Goal: Task Accomplishment & Management: Manage account settings

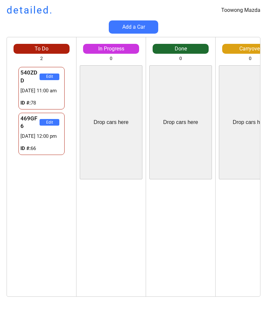
scroll to position [0, 4]
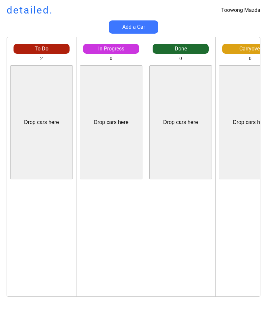
scroll to position [0, 4]
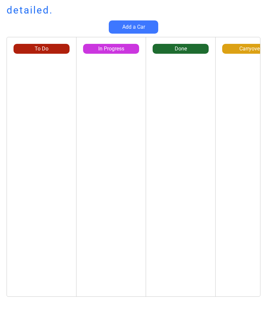
scroll to position [0, 4]
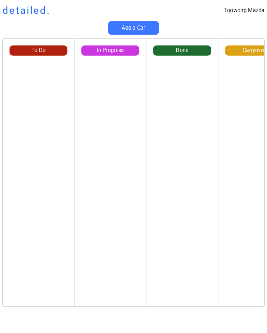
scroll to position [0, 4]
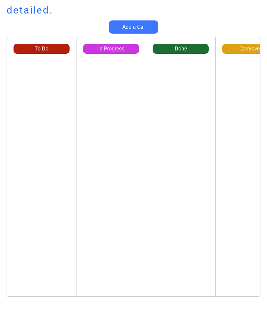
scroll to position [0, 4]
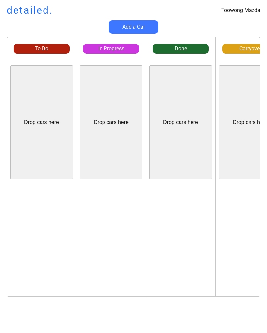
scroll to position [0, 4]
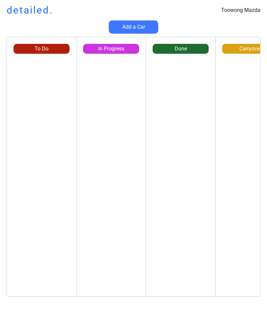
scroll to position [0, 4]
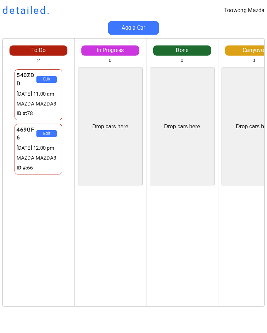
scroll to position [0, 2]
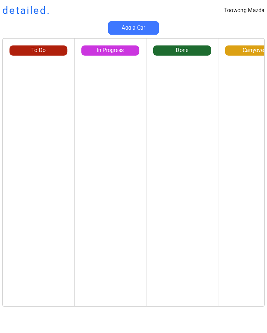
scroll to position [0, 4]
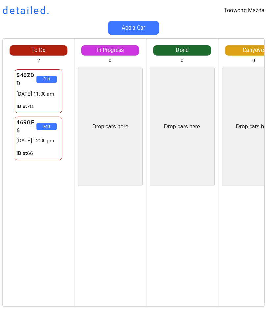
scroll to position [0, 4]
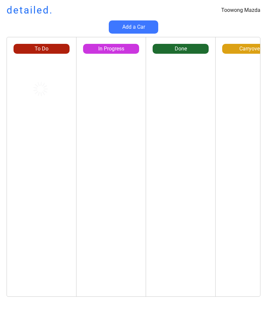
scroll to position [0, 4]
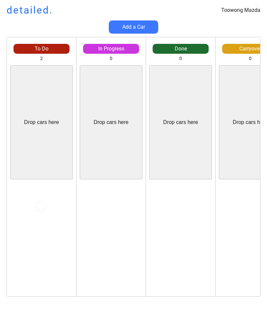
scroll to position [0, 4]
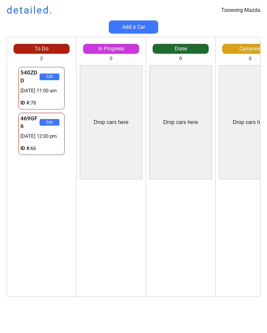
scroll to position [0, 4]
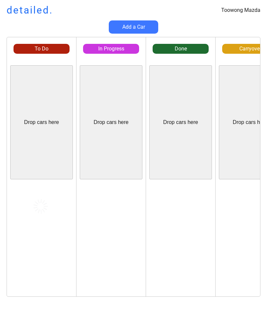
scroll to position [0, 4]
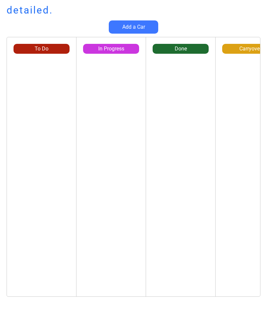
scroll to position [0, 4]
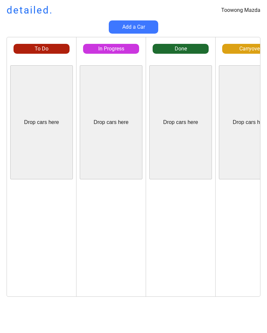
scroll to position [0, 4]
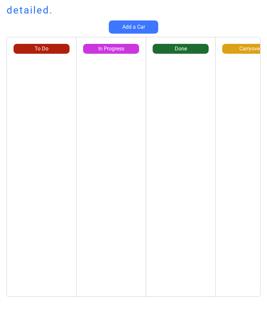
scroll to position [0, 4]
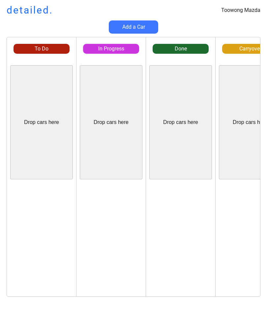
scroll to position [0, 4]
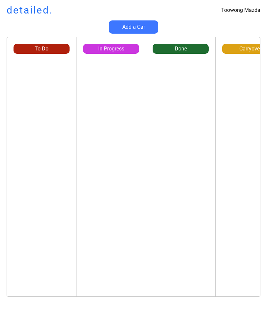
scroll to position [0, 4]
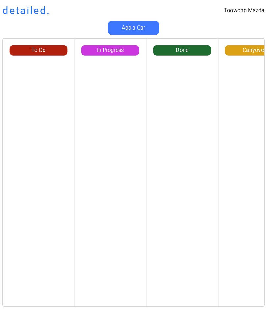
scroll to position [0, 4]
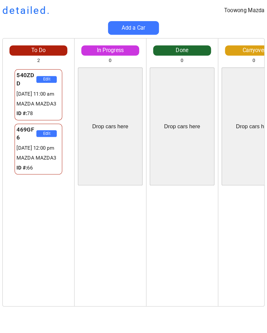
click at [100, 237] on div "Edit" at bounding box center [111, 240] width 69 height 114
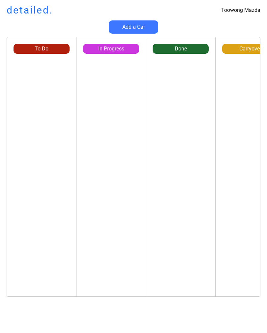
scroll to position [0, 4]
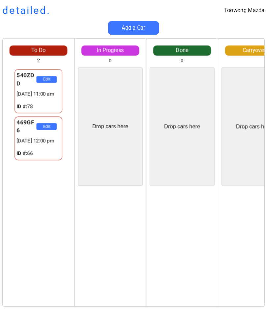
scroll to position [0, 4]
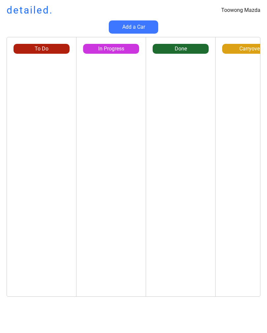
scroll to position [0, 4]
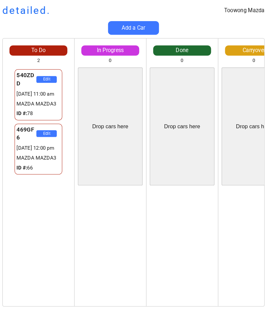
click at [141, 24] on button "Add a Car" at bounding box center [133, 26] width 49 height 13
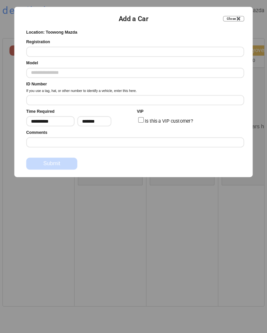
click at [35, 48] on input "input" at bounding box center [135, 50] width 211 height 10
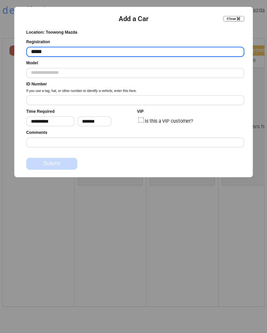
type input "*****"
click at [42, 95] on input "input" at bounding box center [135, 97] width 211 height 10
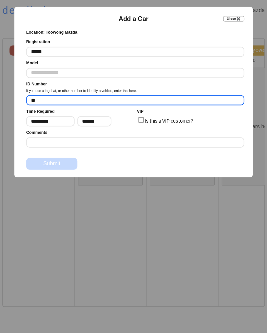
type input "**"
click at [45, 66] on input "text" at bounding box center [135, 71] width 211 height 10
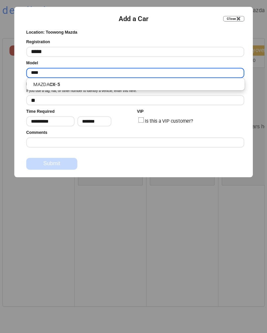
click at [49, 77] on span "MAZDA CX-5" at bounding box center [136, 81] width 212 height 13
type input "**********"
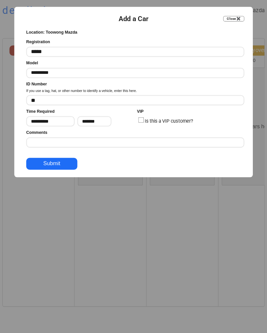
click at [45, 159] on button "Submit" at bounding box center [54, 159] width 49 height 12
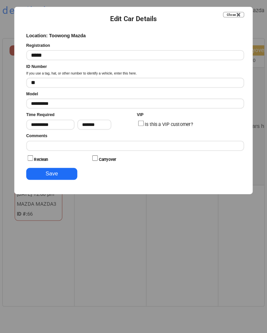
click at [58, 168] on button "Save" at bounding box center [54, 169] width 49 height 12
click at [145, 118] on label "Is this a VIP customer?" at bounding box center [168, 120] width 47 height 5
click at [47, 167] on button "Save" at bounding box center [54, 169] width 49 height 12
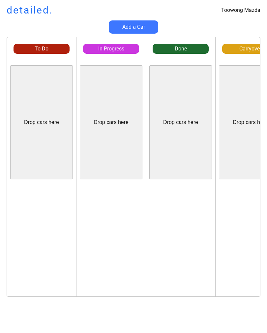
scroll to position [0, 4]
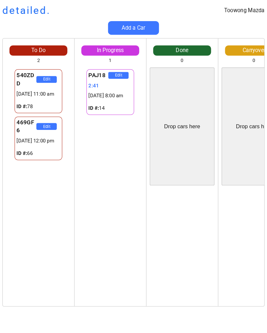
scroll to position [0, 4]
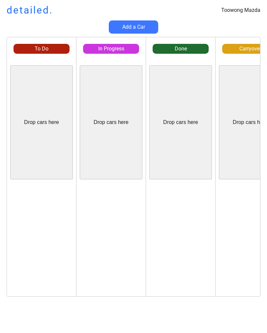
scroll to position [0, 4]
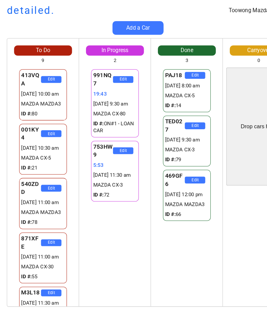
click at [248, 170] on div "Drop cars here" at bounding box center [250, 122] width 63 height 114
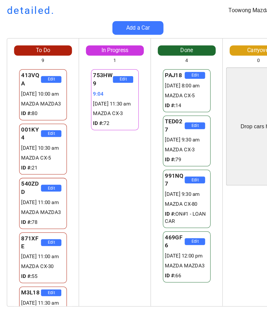
click at [245, 175] on div "Drop cars here" at bounding box center [250, 122] width 63 height 114
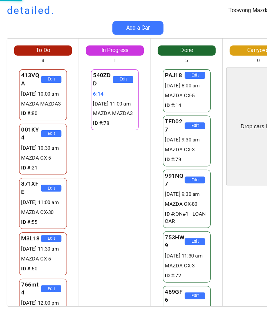
scroll to position [434, 0]
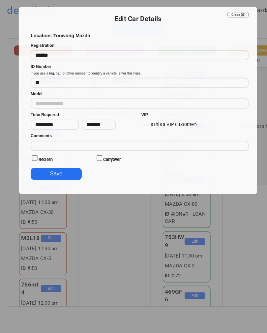
type input "**********"
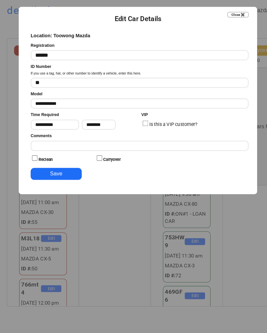
click at [144, 139] on input "input" at bounding box center [135, 141] width 211 height 10
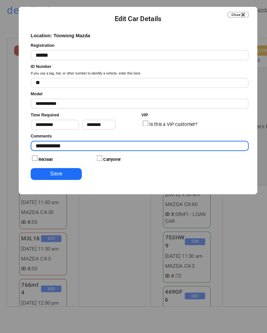
type input "**********"
click at [50, 164] on button "Save" at bounding box center [54, 169] width 49 height 12
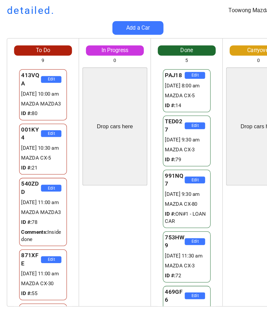
click at [249, 28] on div "Add a Car" at bounding box center [133, 26] width 267 height 13
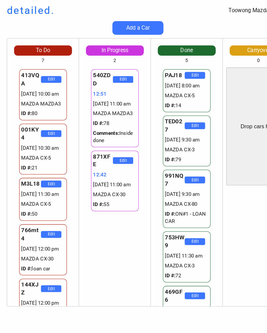
scroll to position [434, 0]
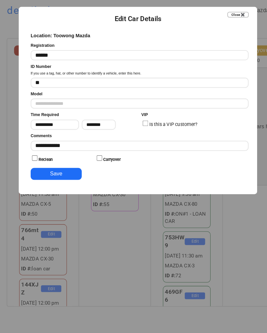
type input "**********"
click at [148, 134] on div "Comments" at bounding box center [135, 137] width 211 height 17
click at [75, 139] on input "input" at bounding box center [135, 141] width 211 height 10
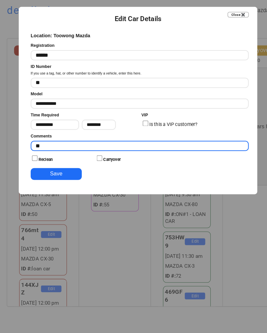
type input "*"
click at [52, 166] on button "Save" at bounding box center [54, 169] width 49 height 12
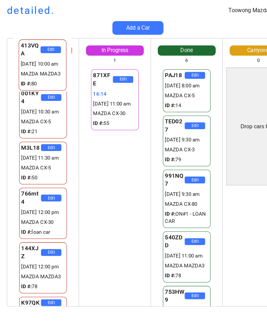
scroll to position [0, 0]
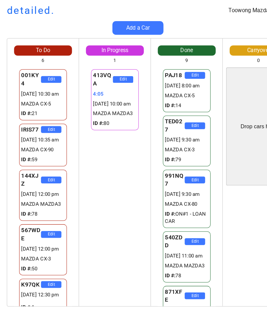
click at [241, 35] on div "Toowong Mazda detailed. Add a Car To Do 6 Drop cars here 001KY4 Edit 29338635:3…" at bounding box center [133, 166] width 267 height 333
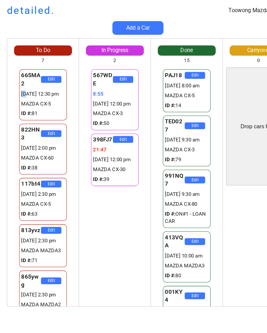
click at [0, 106] on div "To Do 7 Drop cars here 665MA2 Edit 13/10 12:30 pm MAZDA CX-5 ID #: 81 822HN3 Ed…" at bounding box center [133, 170] width 267 height 267
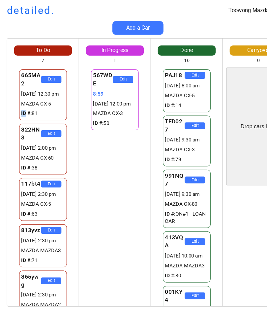
click at [131, 187] on div "567WDE Edit 8:59 13/10 12:00 pm MAZDA CX-3 ID #: 50 398FJ7 Edit 21:50 13/10 12:…" at bounding box center [111, 180] width 69 height 231
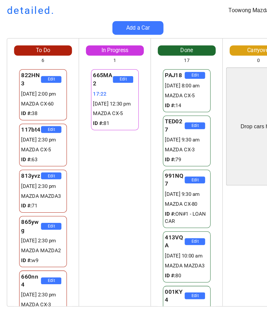
click at [255, 47] on div "Carryover" at bounding box center [250, 48] width 56 height 7
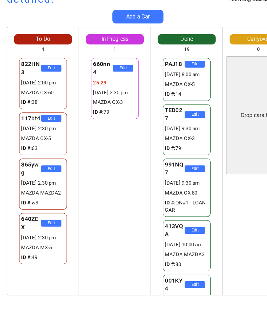
click at [87, 199] on div "660nn4 Edit 25:29 13/10 2:30 pm MAZDA CX-3 ID #: 79 660nn4 Edit 25:29 13/10 2:3…" at bounding box center [111, 180] width 69 height 231
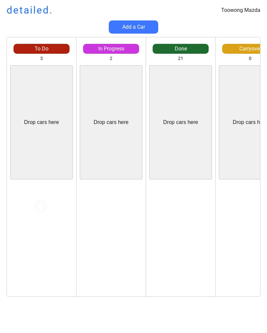
scroll to position [11, 0]
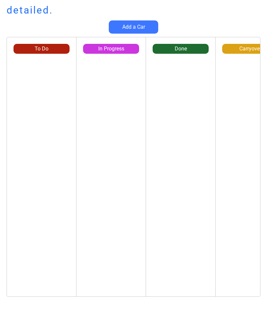
scroll to position [11, 0]
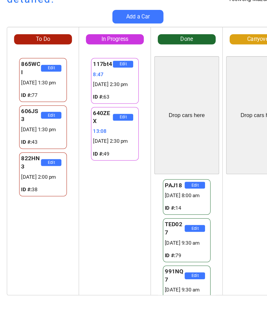
scroll to position [11, 0]
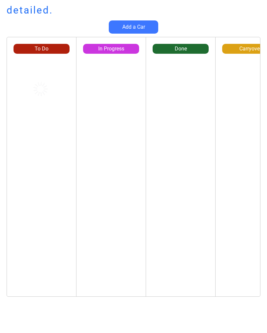
scroll to position [11, 0]
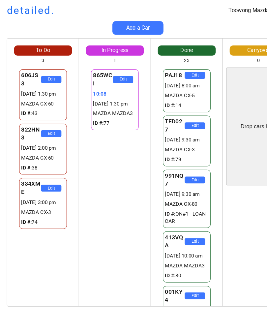
click at [221, 276] on div "Edit" at bounding box center [250, 240] width 69 height 114
click at [222, 279] on div "Edit" at bounding box center [250, 240] width 69 height 114
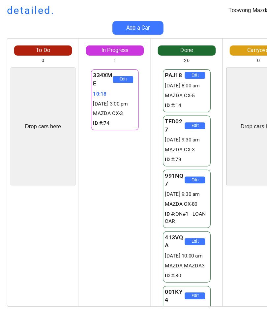
click at [142, 23] on button "Add a Car" at bounding box center [133, 26] width 49 height 13
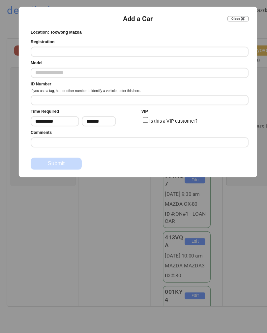
click at [207, 51] on input "input" at bounding box center [135, 50] width 211 height 10
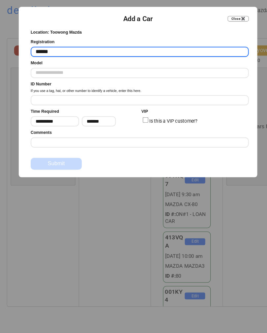
type input "******"
click at [188, 95] on input "input" at bounding box center [135, 97] width 211 height 10
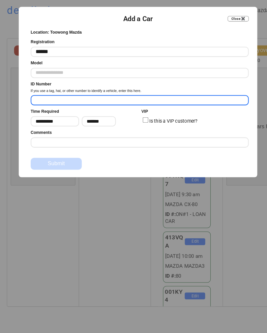
click at [170, 68] on input "text" at bounding box center [135, 71] width 211 height 10
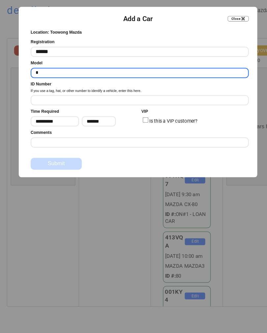
type input "**"
type input "**********"
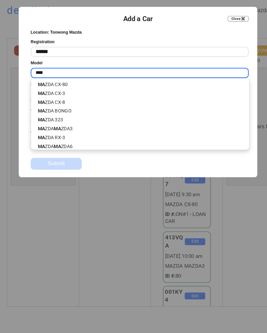
type input "*****"
type input "**********"
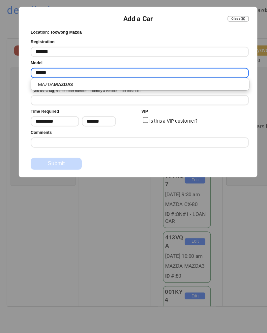
click at [112, 80] on p "MAZDA MAZDA3" at bounding box center [135, 81] width 211 height 9
type input "**********"
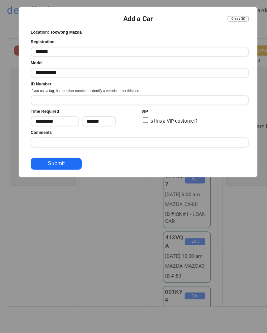
click at [129, 98] on input "input" at bounding box center [135, 97] width 211 height 10
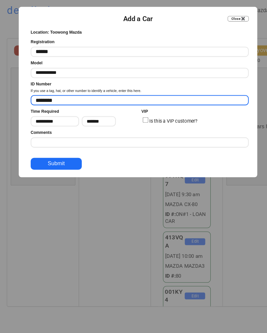
type input "********"
click at [97, 119] on input "*******" at bounding box center [95, 118] width 33 height 10
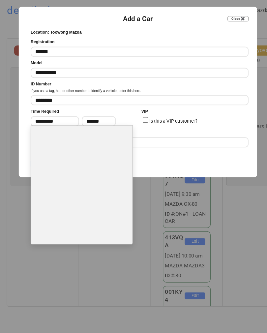
click at [80, 187] on li "4:00 PM" at bounding box center [79, 192] width 98 height 11
type input "*******"
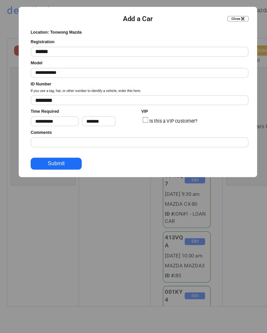
click at [65, 157] on button "Submit" at bounding box center [54, 159] width 49 height 12
